Goal: Task Accomplishment & Management: Use online tool/utility

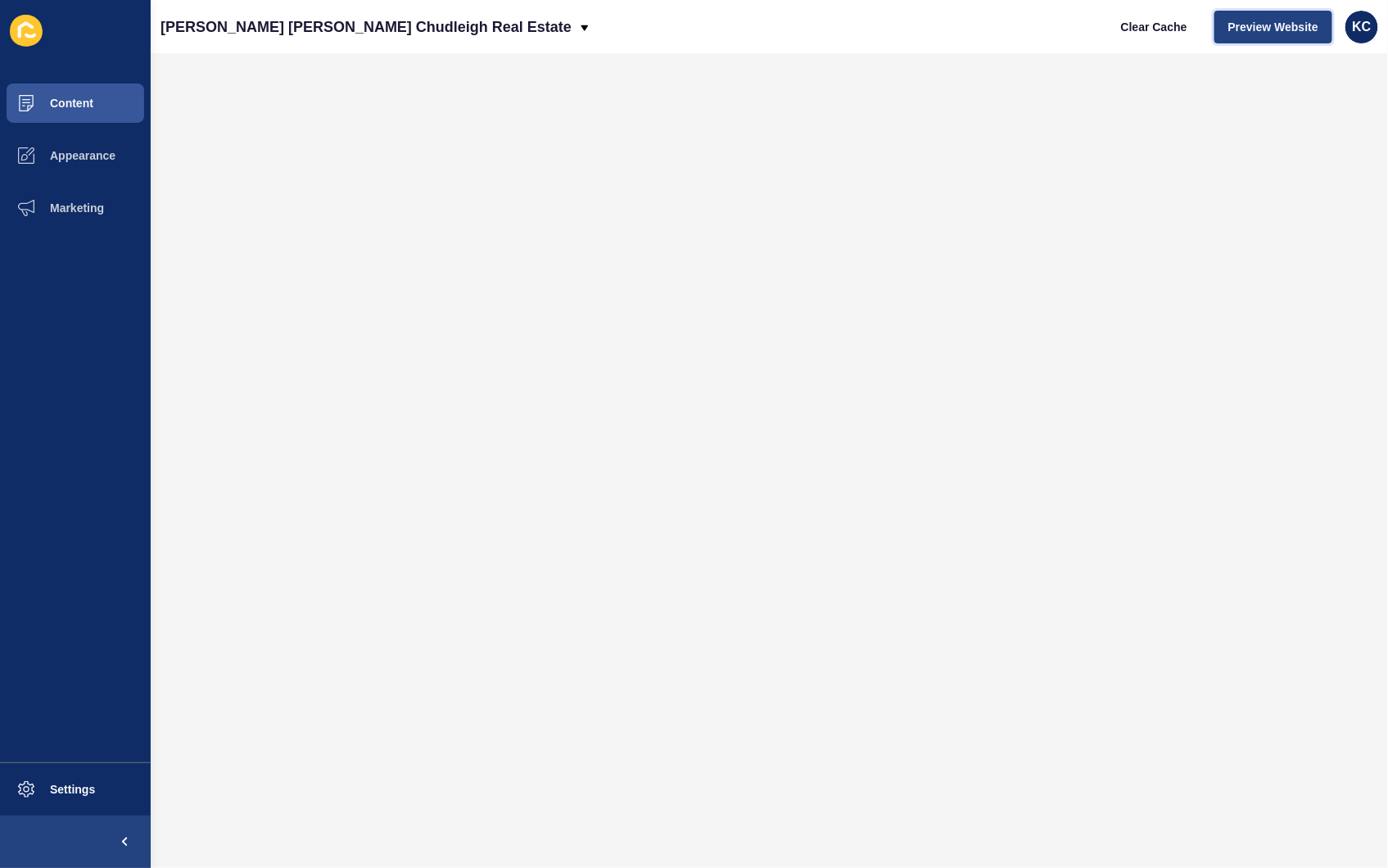
click at [1231, 22] on span "Preview Website" at bounding box center [1273, 27] width 90 height 16
click at [80, 99] on span "Content" at bounding box center [45, 103] width 96 height 13
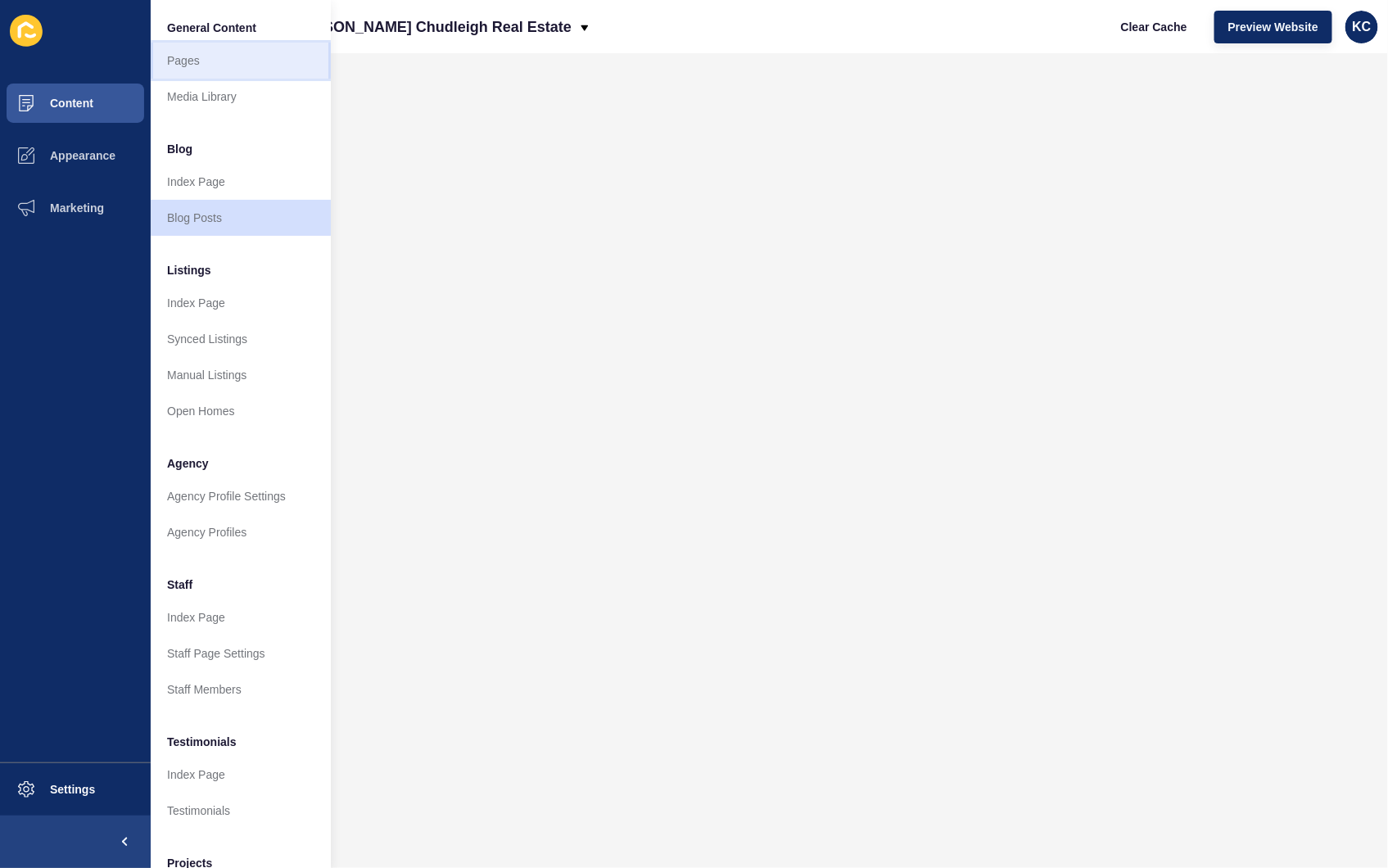
click at [208, 67] on link "Pages" at bounding box center [240, 61] width 180 height 36
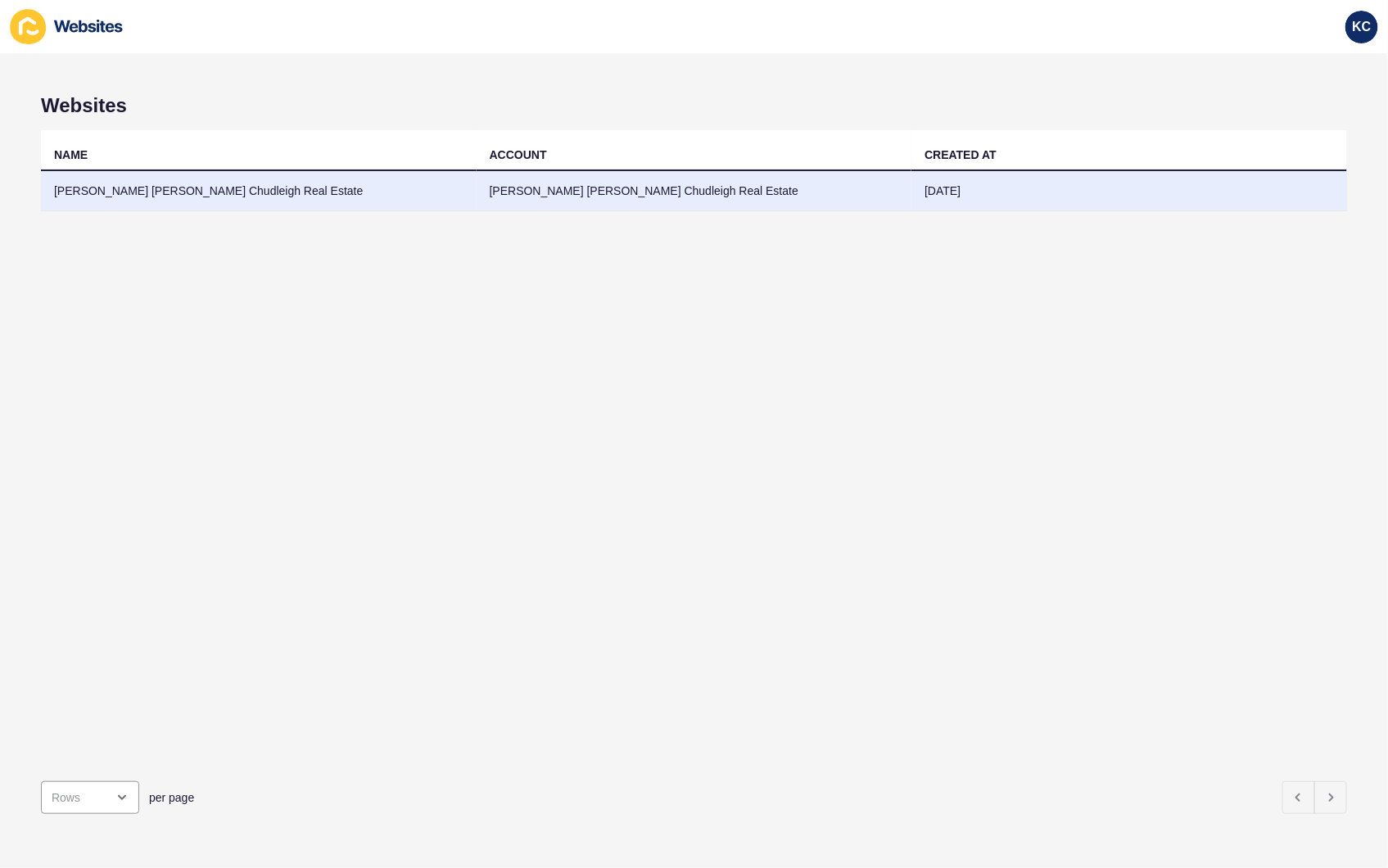
click at [177, 194] on td "[PERSON_NAME] [PERSON_NAME] Chudleigh Real Estate" at bounding box center [259, 191] width 436 height 40
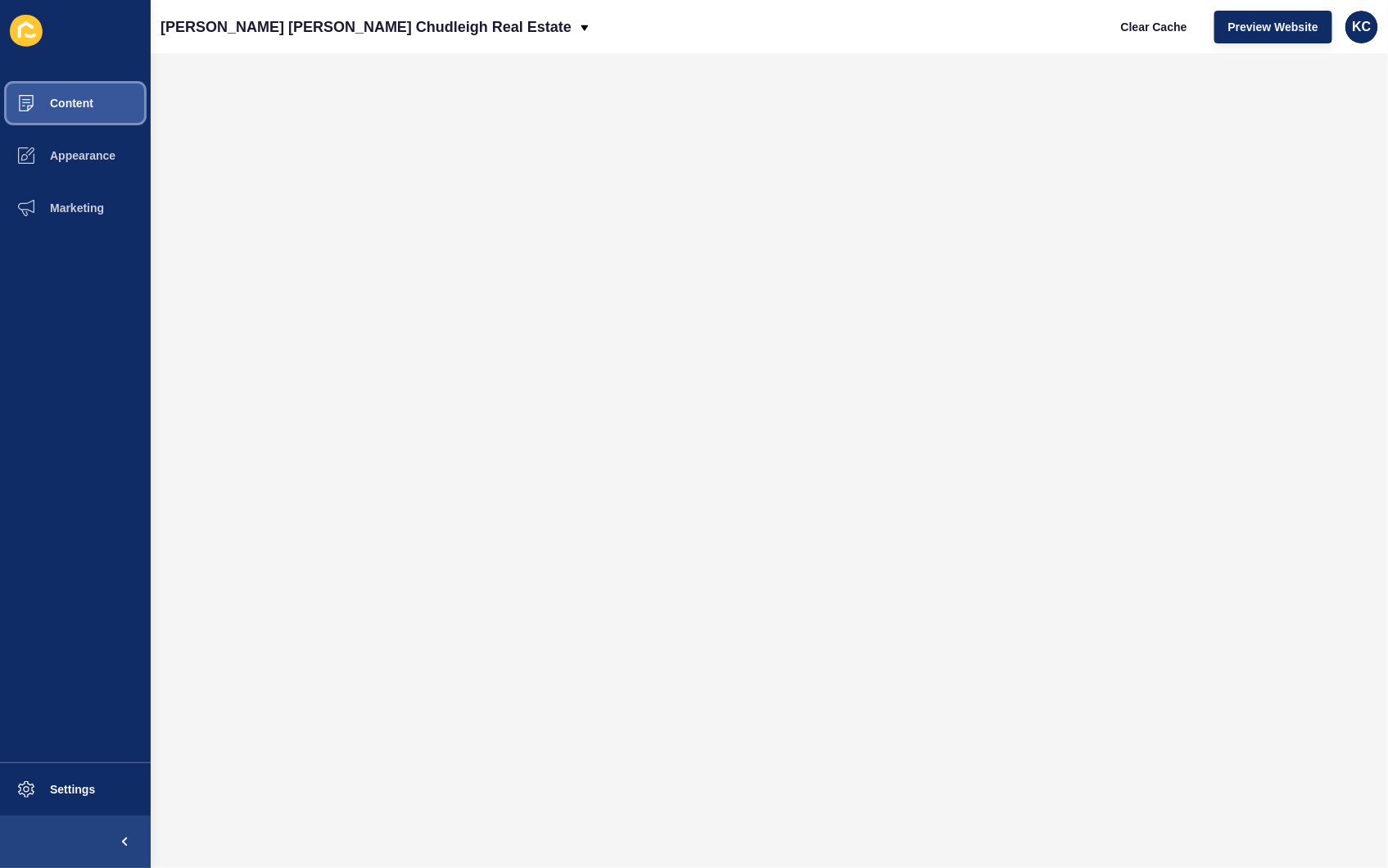
click at [53, 97] on span "Content" at bounding box center [45, 103] width 96 height 13
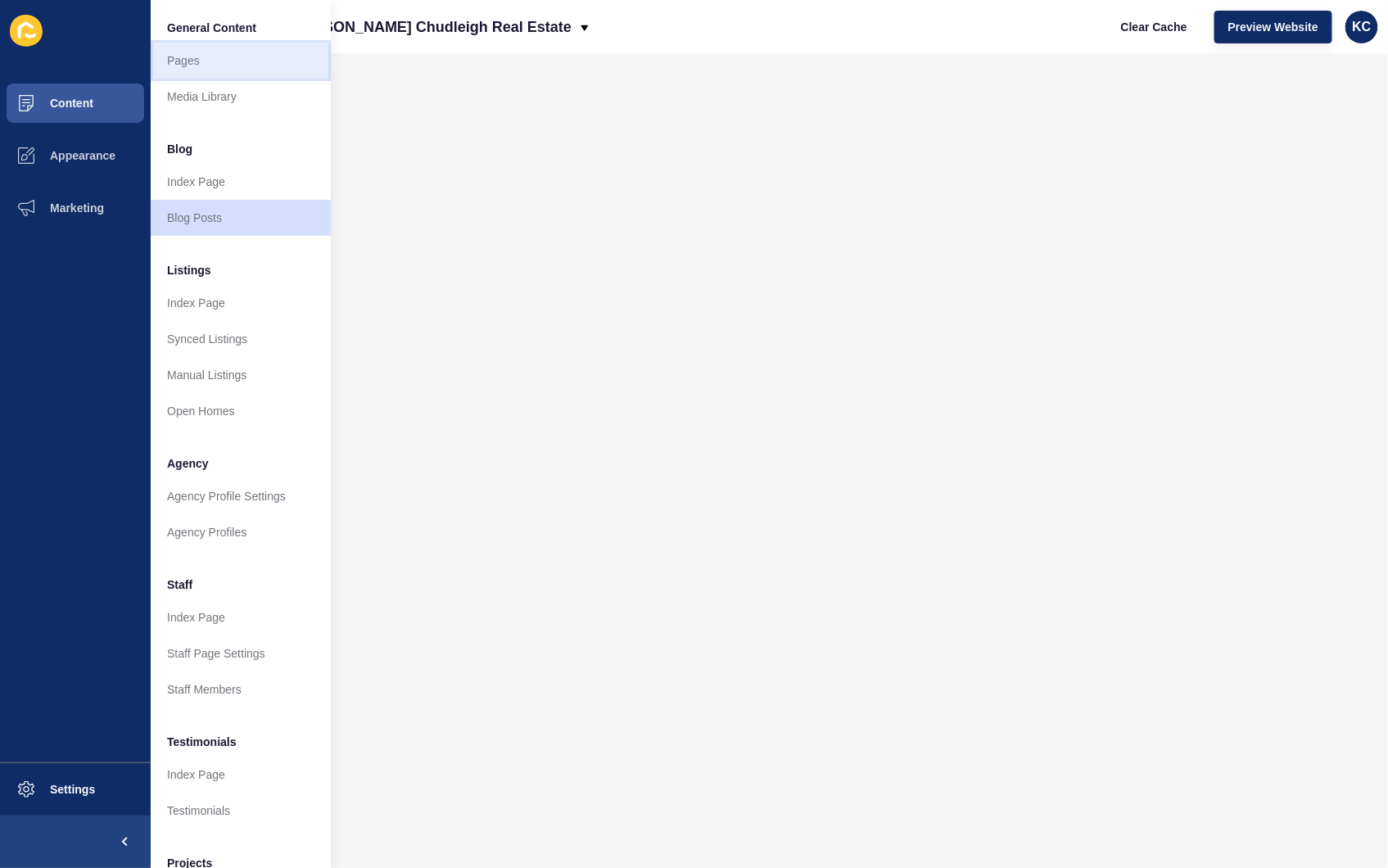
click at [195, 57] on link "Pages" at bounding box center [240, 61] width 180 height 36
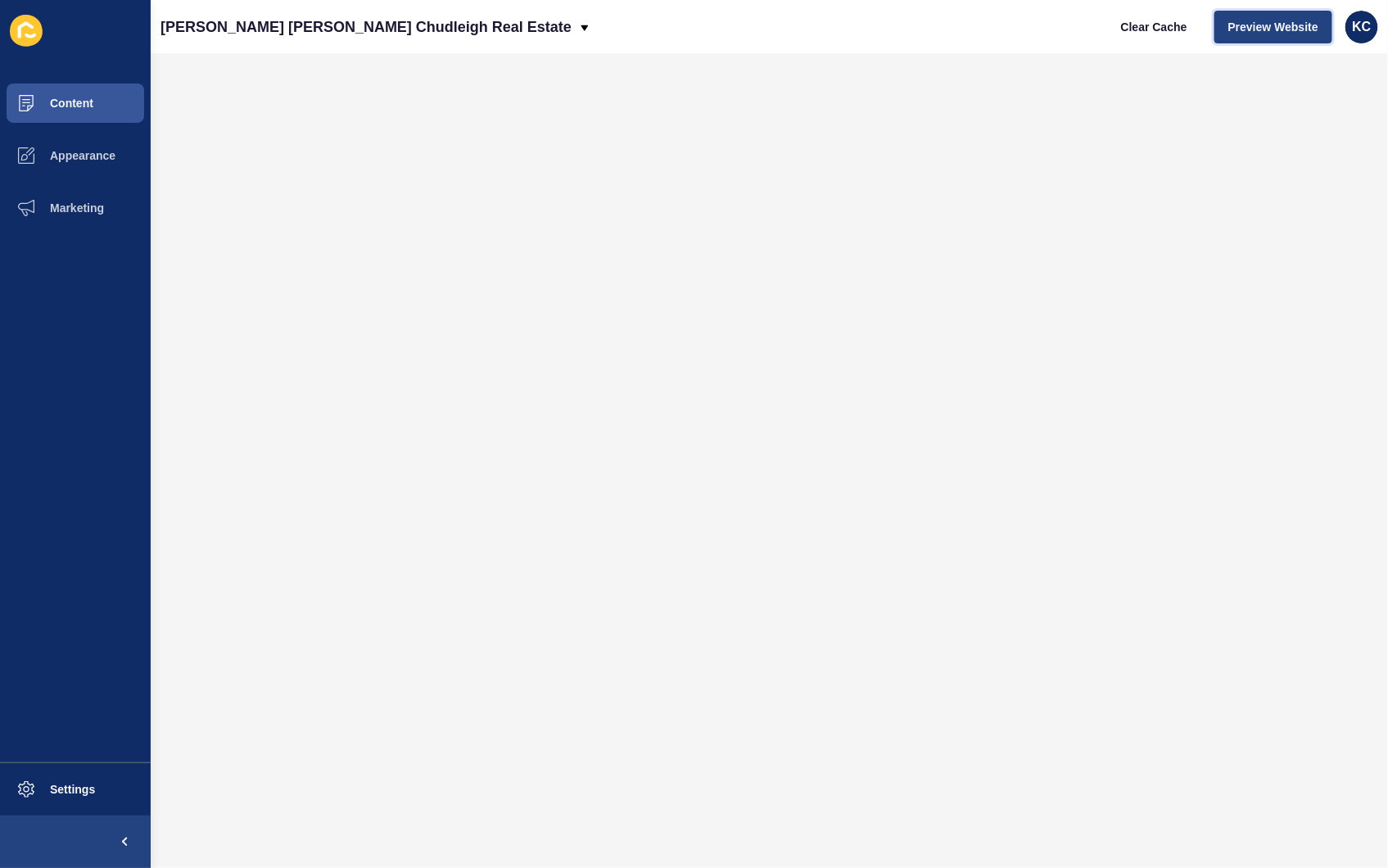
click at [1246, 21] on span "Preview Website" at bounding box center [1273, 27] width 90 height 16
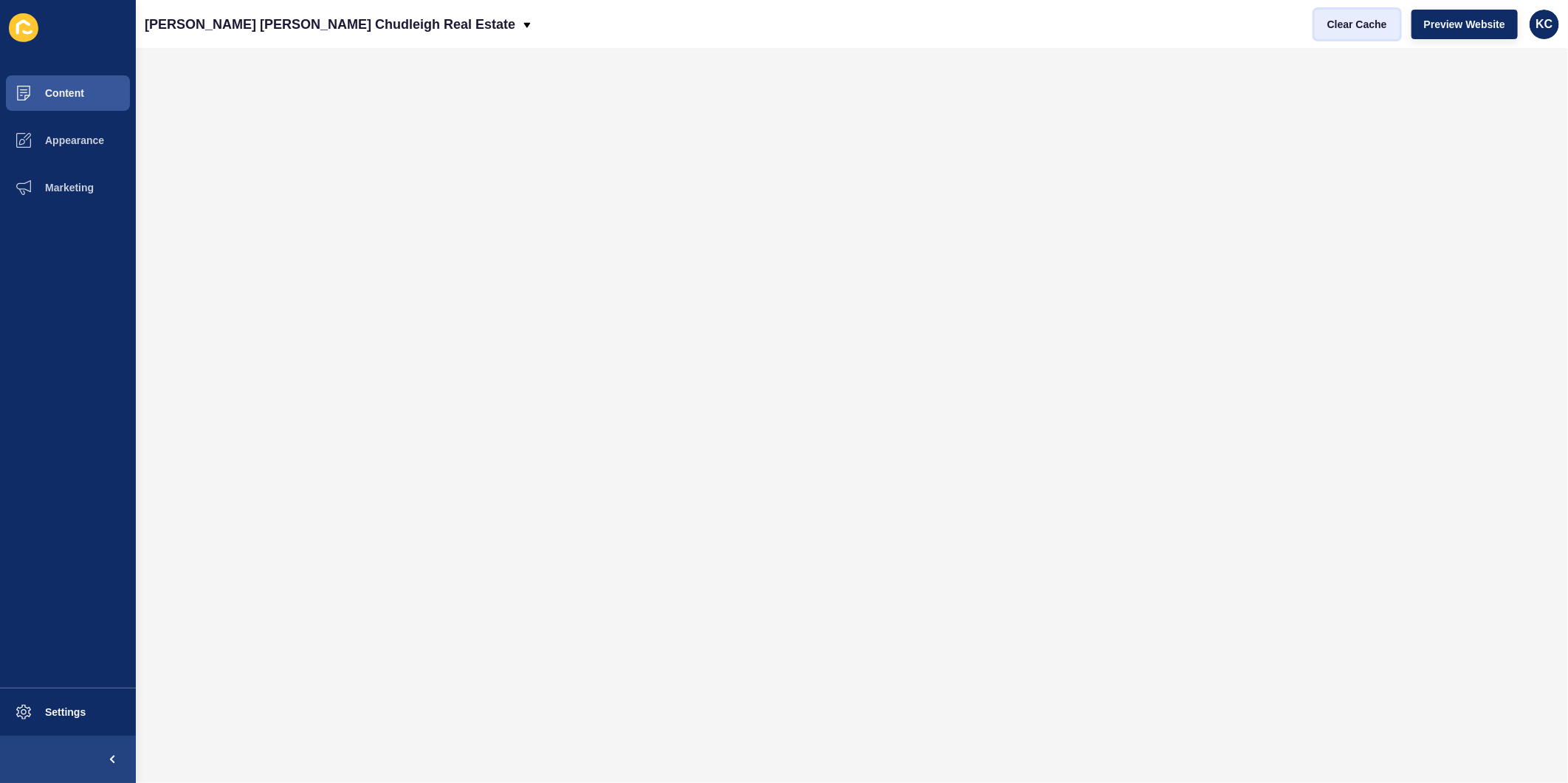
click at [1251, 23] on span "Clear Cache" at bounding box center [1357, 24] width 60 height 15
click at [1251, 25] on span "Preview Website" at bounding box center [1464, 24] width 81 height 15
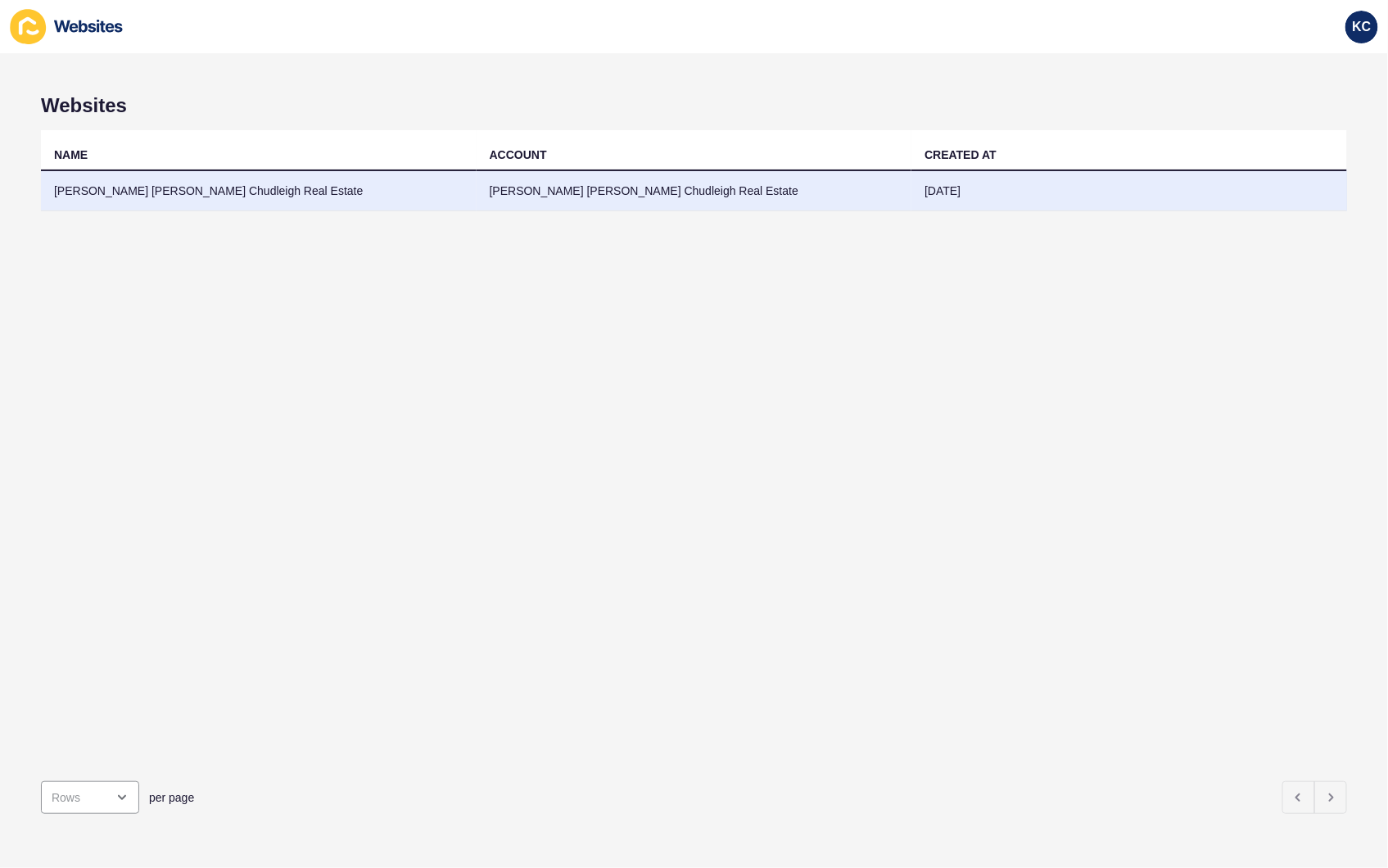
click at [200, 193] on td "[PERSON_NAME] [PERSON_NAME] Chudleigh Real Estate" at bounding box center [259, 191] width 436 height 40
click at [270, 192] on td "[PERSON_NAME] [PERSON_NAME] Chudleigh Real Estate" at bounding box center [259, 191] width 436 height 40
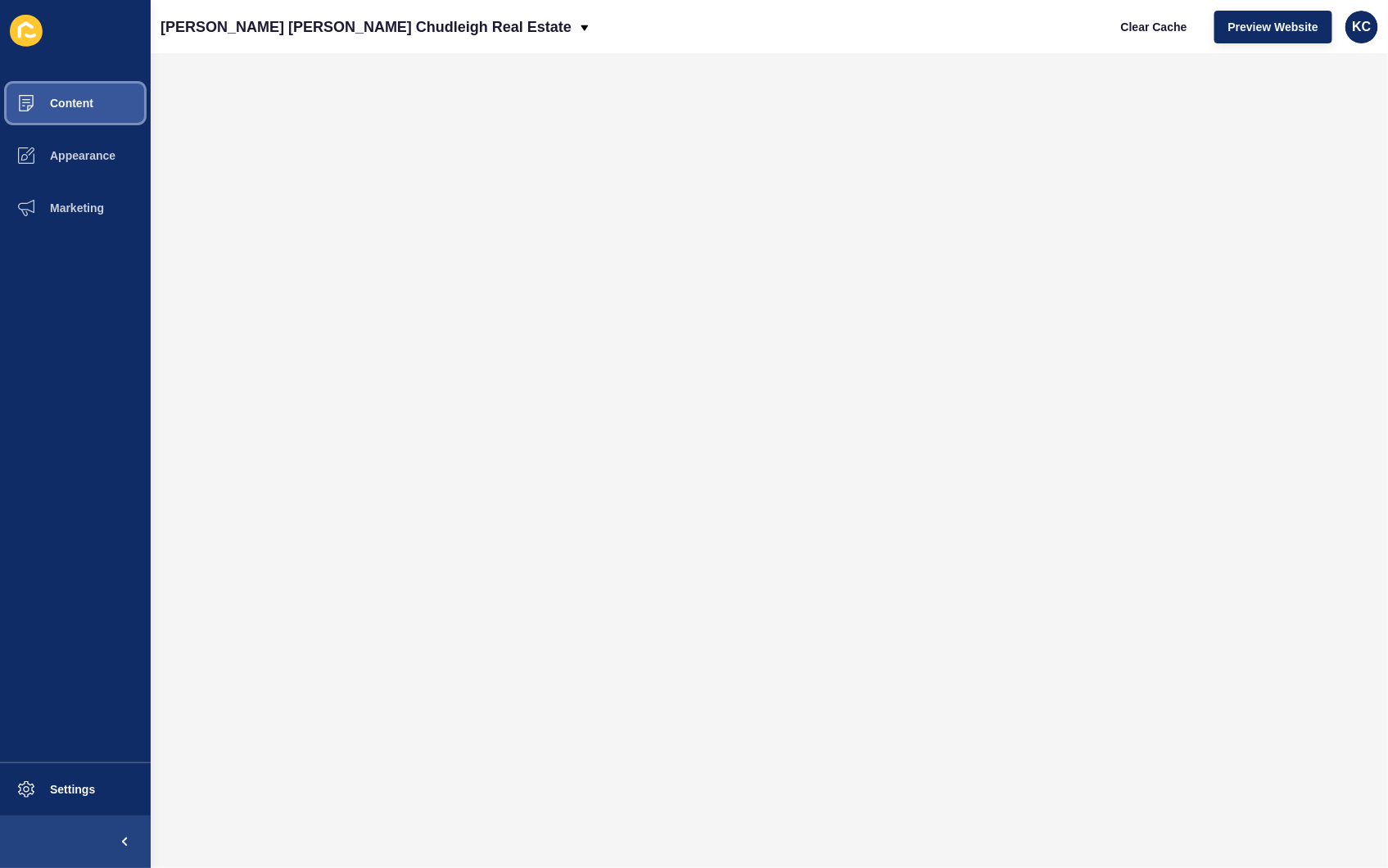
click at [62, 97] on span "Content" at bounding box center [45, 103] width 96 height 13
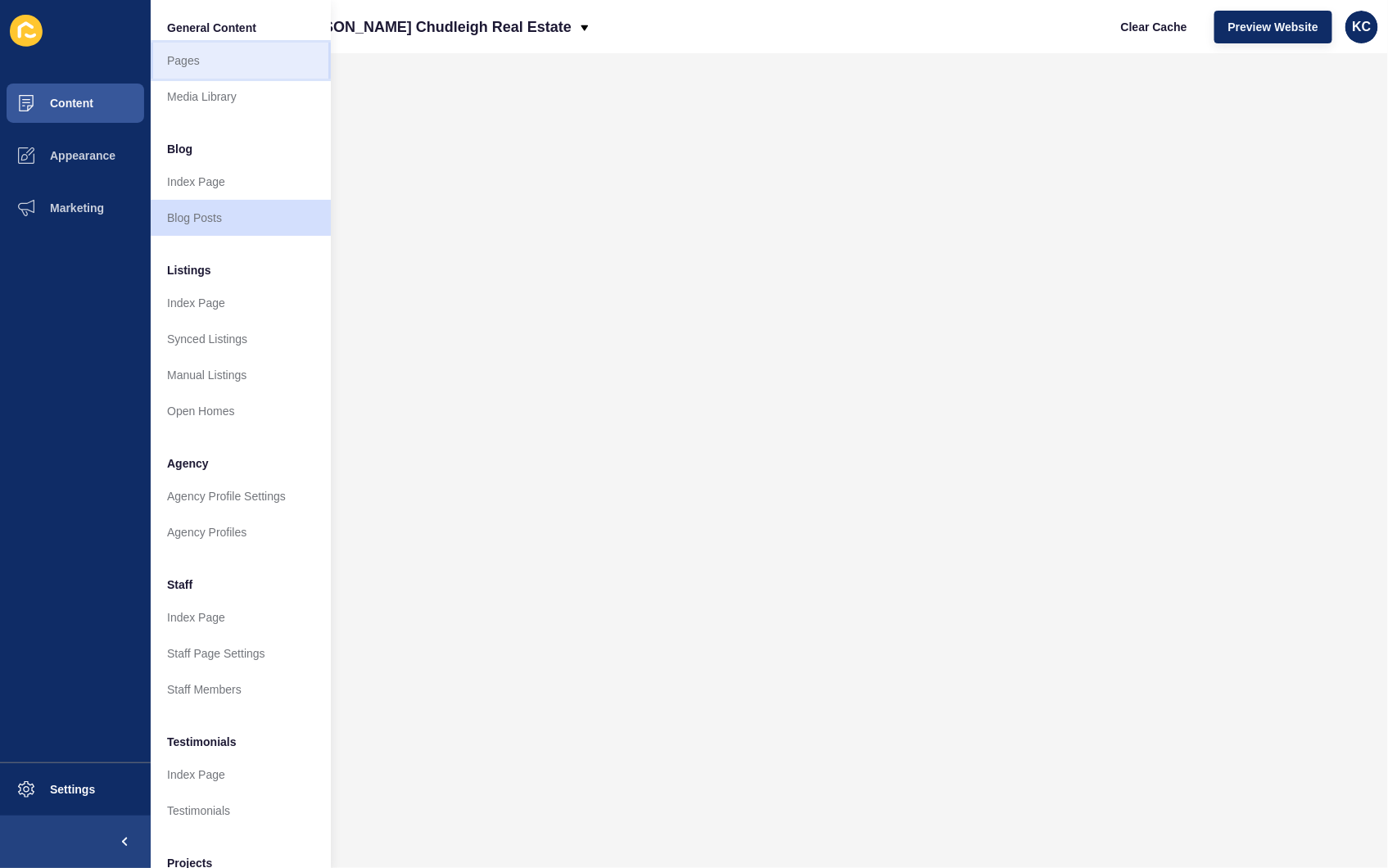
click at [220, 62] on link "Pages" at bounding box center [240, 61] width 180 height 36
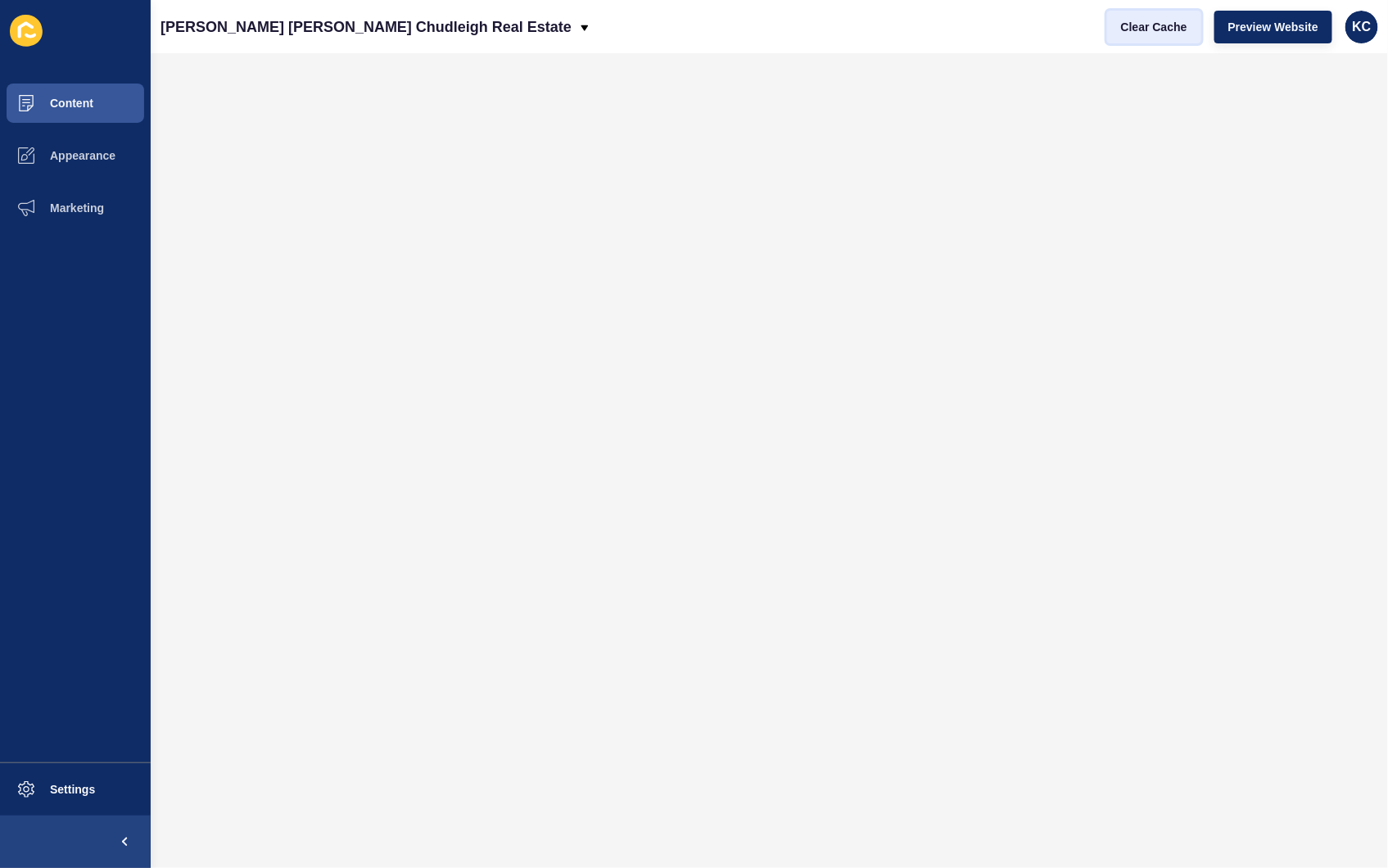
click at [1171, 22] on span "Clear Cache" at bounding box center [1154, 27] width 67 height 16
click at [1268, 17] on button "Preview Website" at bounding box center [1273, 27] width 118 height 33
